Goal: Navigation & Orientation: Find specific page/section

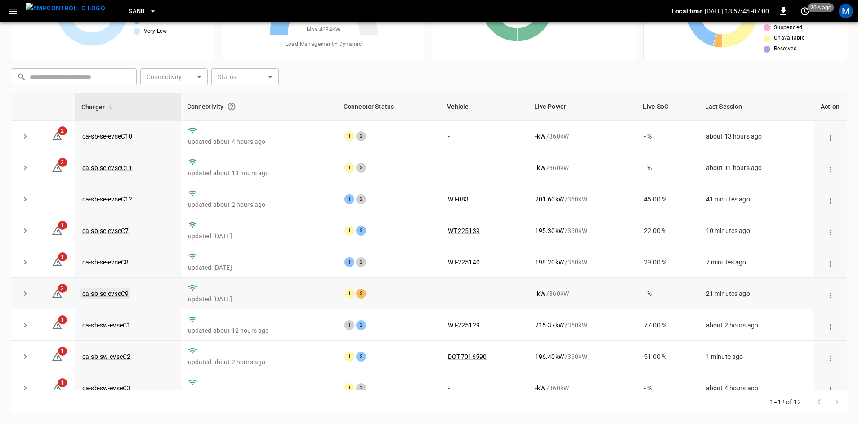
click at [125, 299] on link "ca-sb-se-evseC9" at bounding box center [106, 293] width 50 height 11
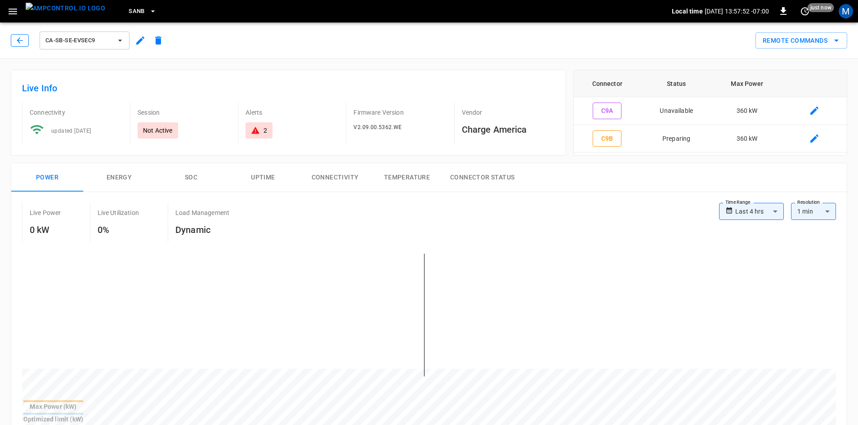
click at [19, 42] on icon "button" at bounding box center [20, 40] width 6 height 6
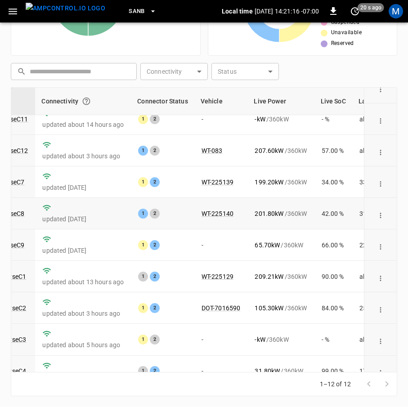
scroll to position [132, 104]
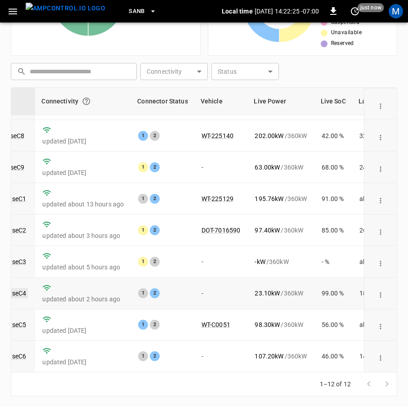
click at [22, 288] on link "ca-sb-sw-evseC4" at bounding box center [2, 293] width 52 height 11
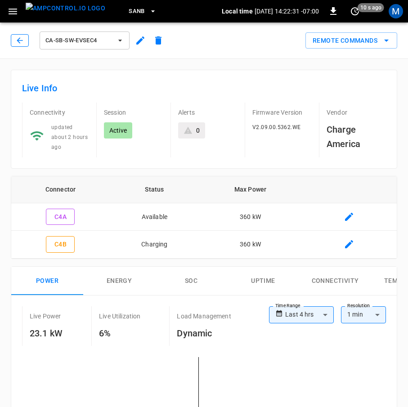
click at [17, 40] on icon "button" at bounding box center [19, 40] width 9 height 9
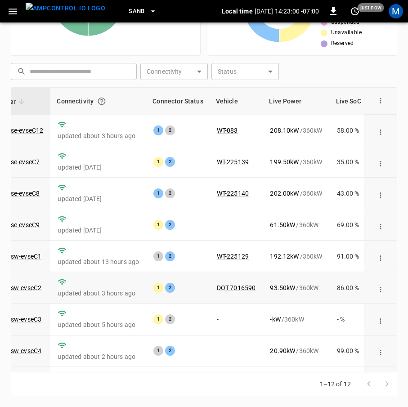
scroll to position [0, 89]
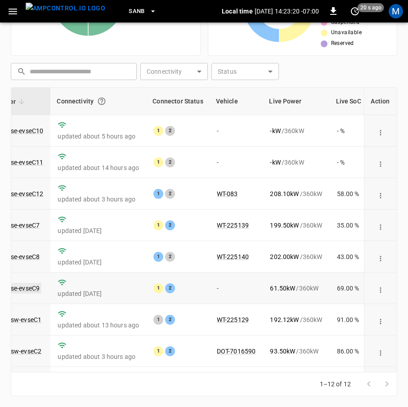
click at [26, 288] on link "ca-sb-se-evseC9" at bounding box center [16, 288] width 50 height 11
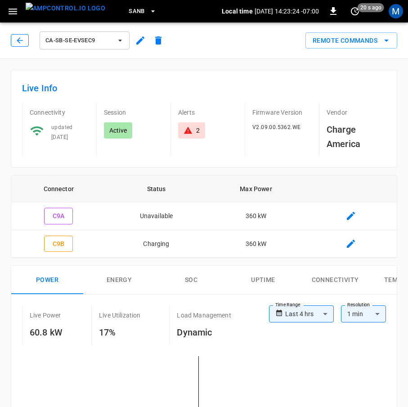
click at [17, 44] on icon "button" at bounding box center [19, 40] width 9 height 9
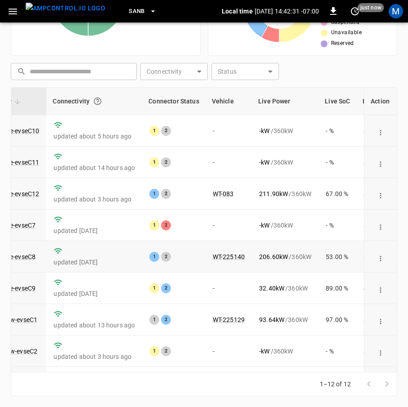
scroll to position [45, 93]
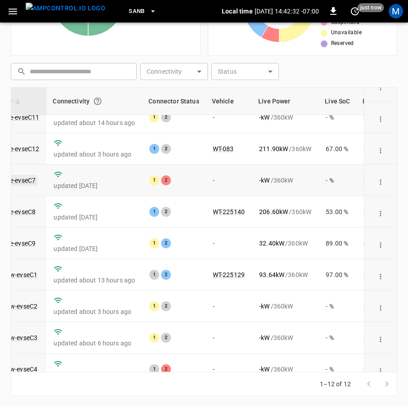
click at [15, 182] on link "ca-sb-se-evseC7" at bounding box center [12, 180] width 50 height 11
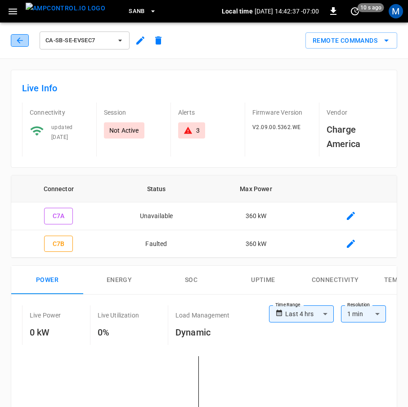
click at [24, 45] on button "button" at bounding box center [20, 40] width 18 height 13
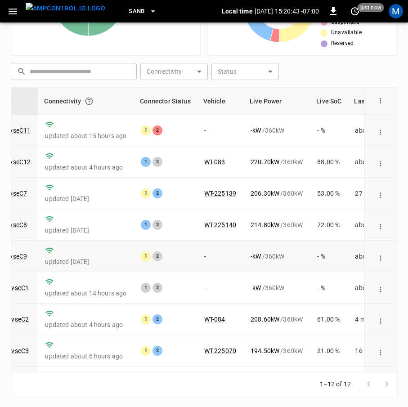
scroll to position [0, 102]
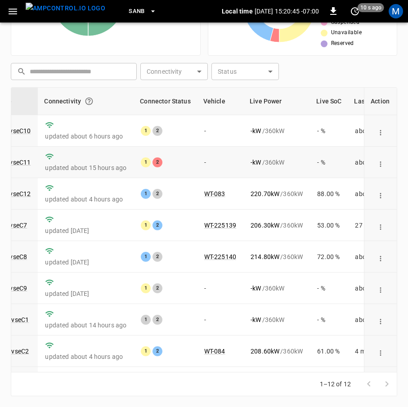
click at [31, 164] on td "ca-sb-se-evseC11" at bounding box center [5, 162] width 64 height 31
click at [25, 163] on link "ca-sb-se-evseC11" at bounding box center [6, 162] width 54 height 11
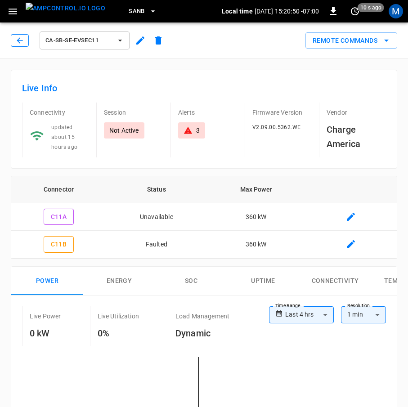
click at [17, 41] on icon "button" at bounding box center [19, 40] width 9 height 9
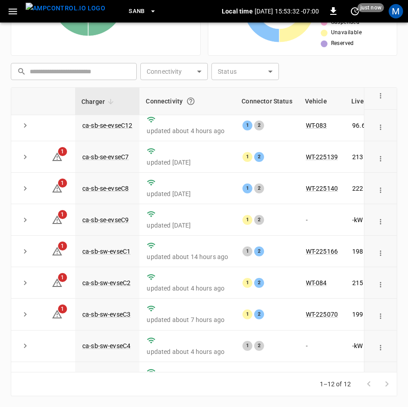
scroll to position [132, 0]
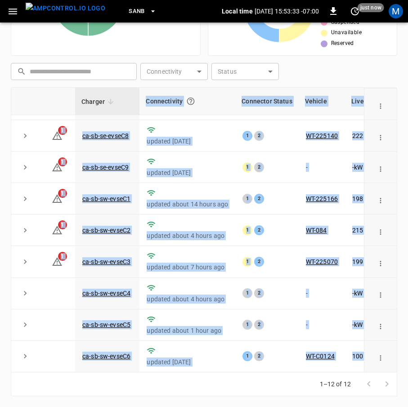
drag, startPoint x: 239, startPoint y: 372, endPoint x: 248, endPoint y: 372, distance: 9.0
click at [248, 372] on div "Charger Connectivity Connector Status Vehicle Live Power Live SoC Last Session …" at bounding box center [204, 241] width 386 height 309
click at [282, 327] on td "1 2" at bounding box center [266, 324] width 63 height 31
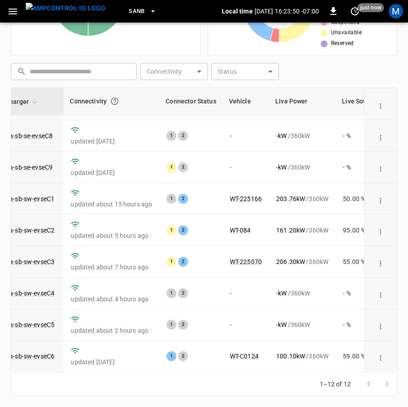
scroll to position [132, 76]
